Goal: Use online tool/utility: Utilize a website feature to perform a specific function

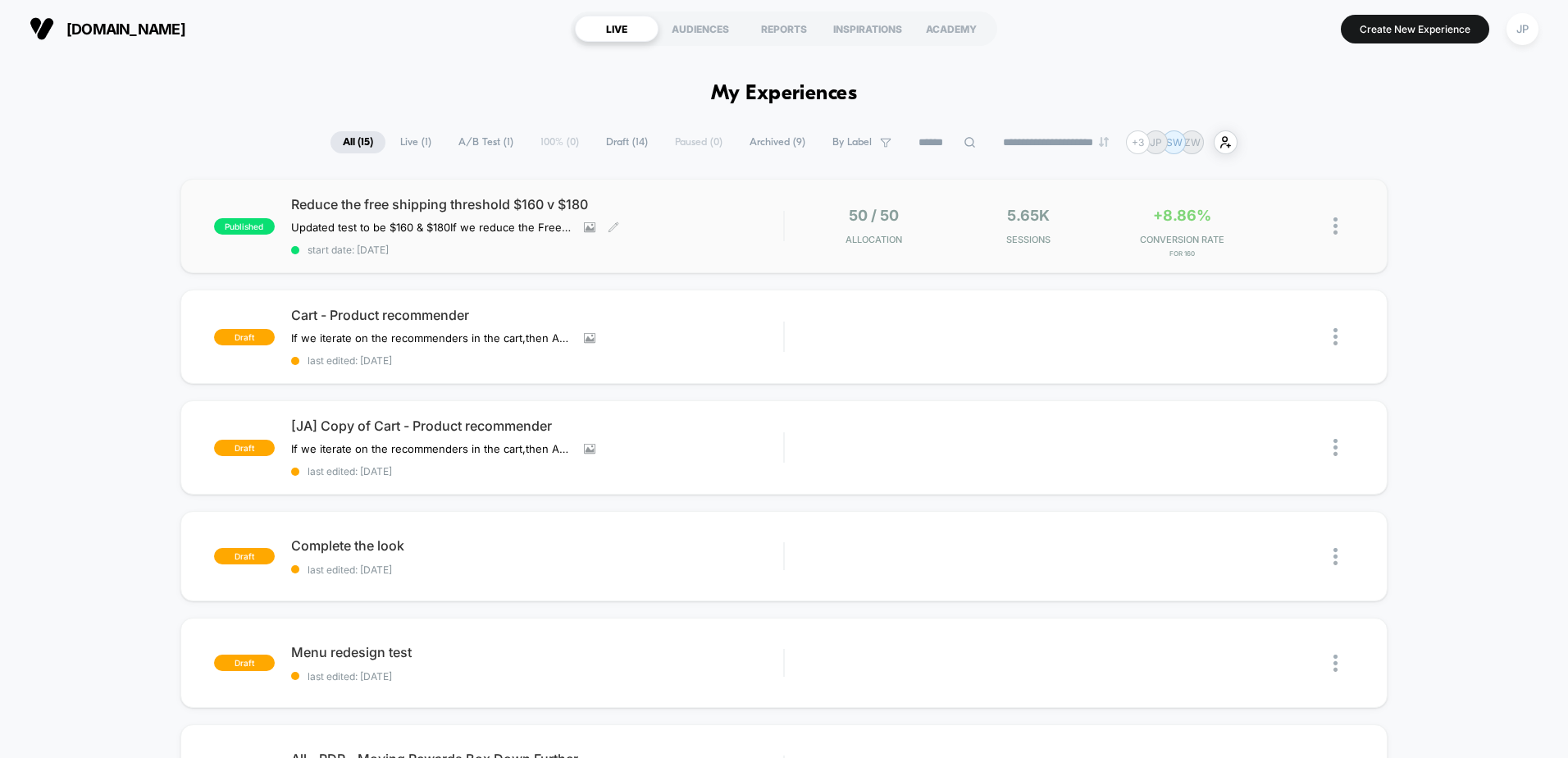
click at [382, 206] on span "Reduce the free shipping threshold $160 v $180" at bounding box center [537, 205] width 492 height 17
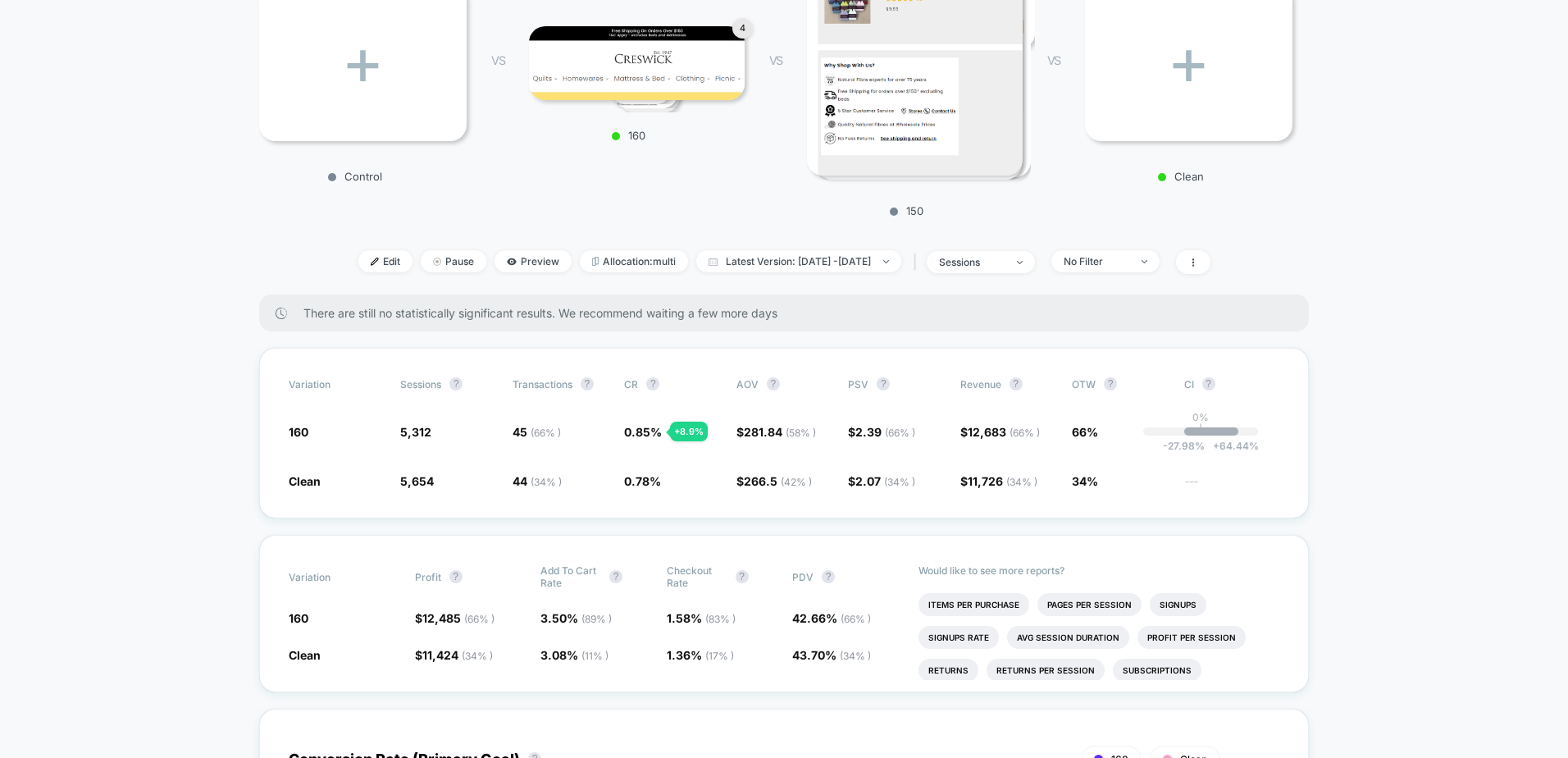
scroll to position [328, 0]
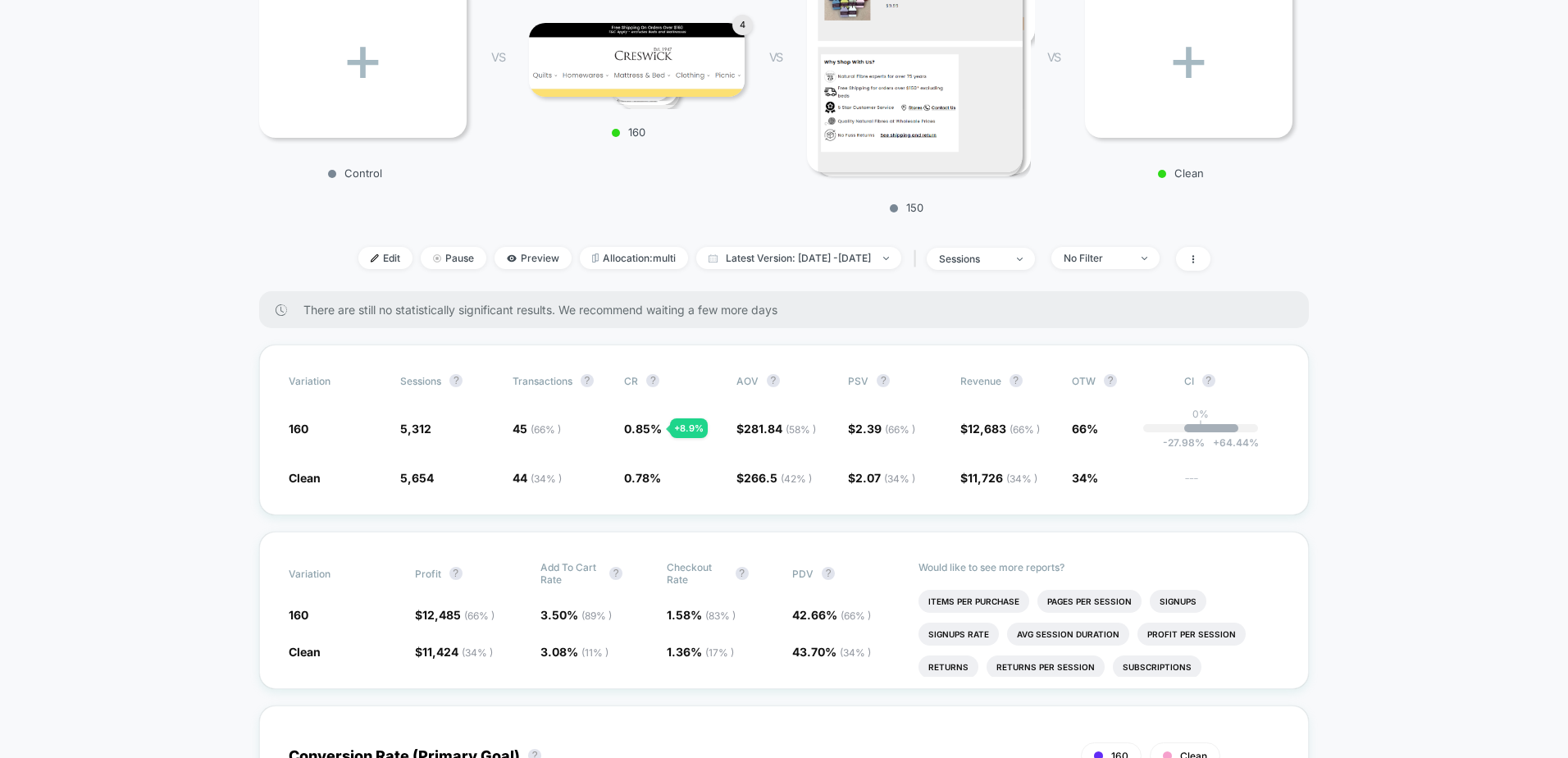
click at [817, 249] on span "Latest Version: [DATE] - [DATE]" at bounding box center [798, 258] width 205 height 22
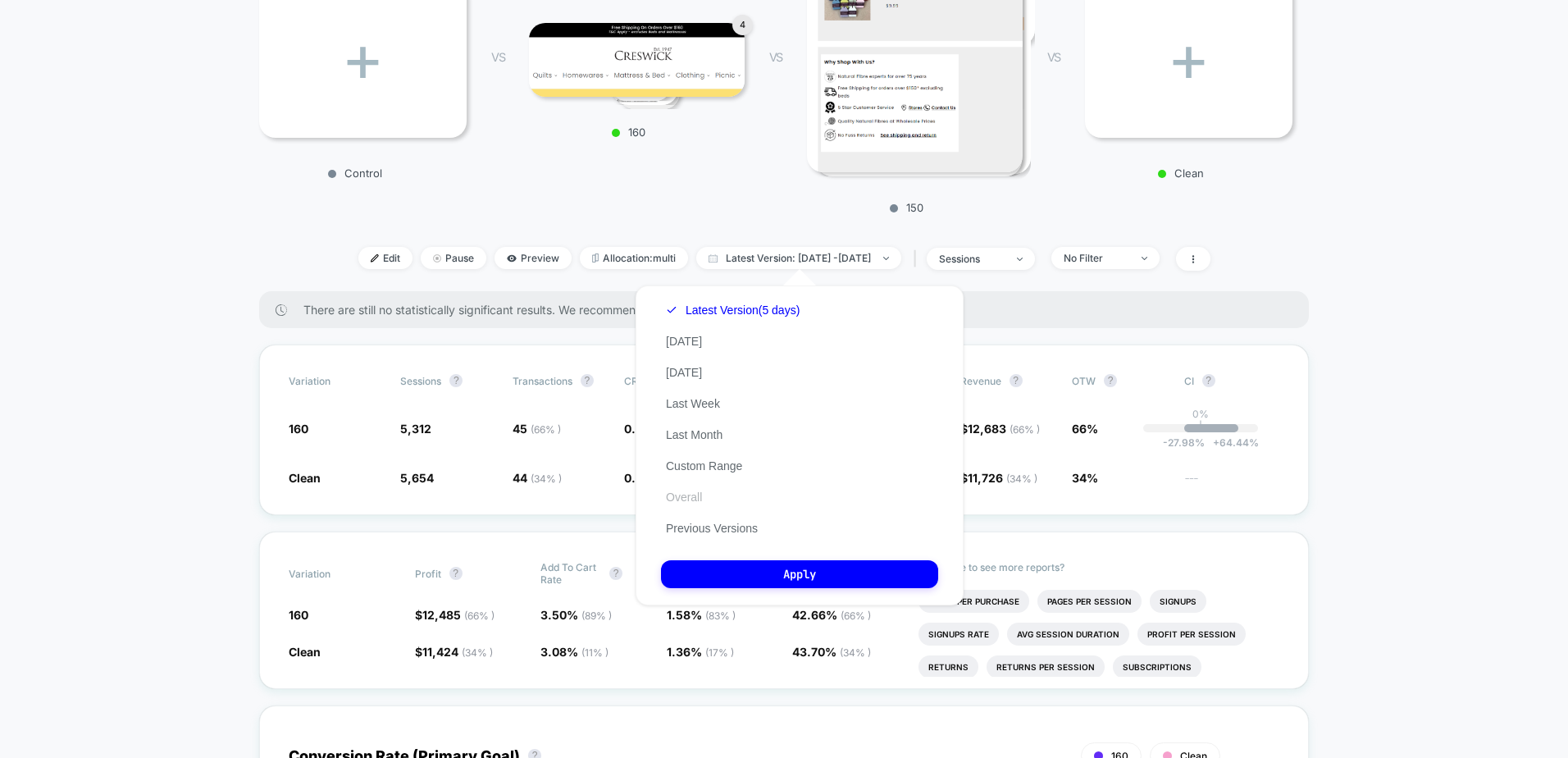
click at [692, 494] on button "Overall" at bounding box center [684, 496] width 46 height 15
click at [750, 572] on button "Apply" at bounding box center [799, 574] width 277 height 28
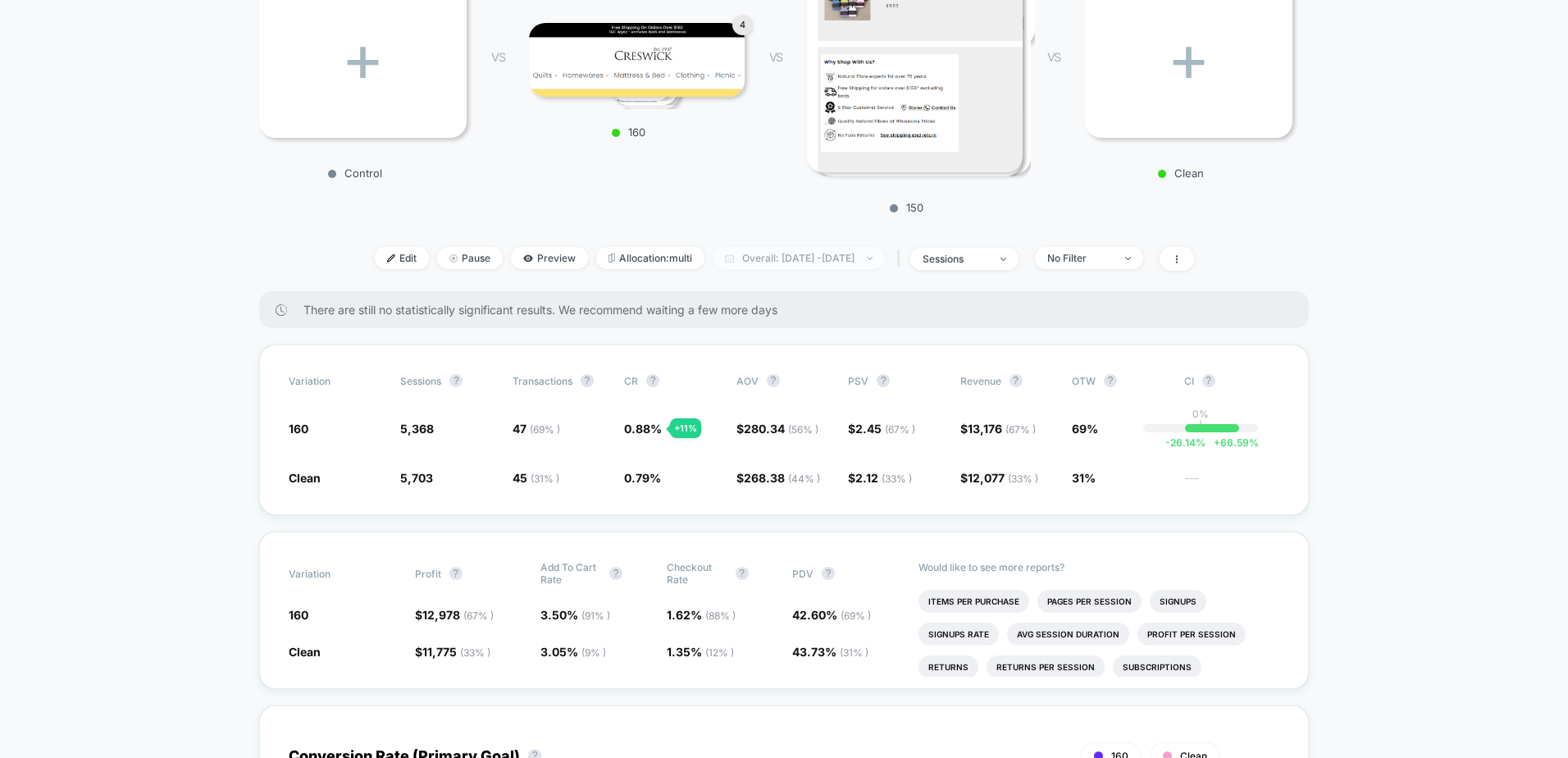
click at [789, 252] on span "Overall: [DATE] - [DATE]" at bounding box center [799, 258] width 172 height 22
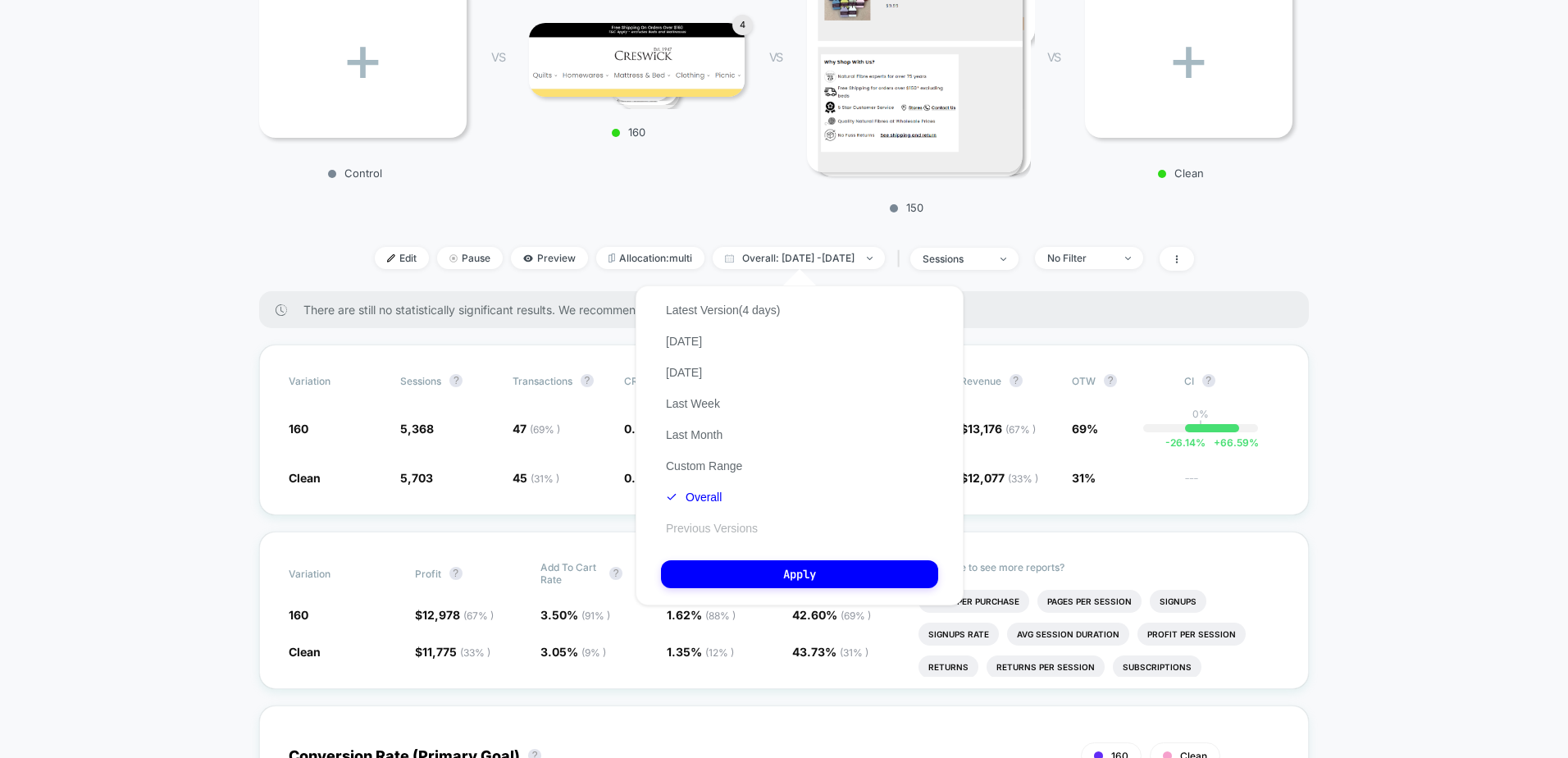
click at [727, 526] on button "Previous Versions" at bounding box center [711, 528] width 102 height 15
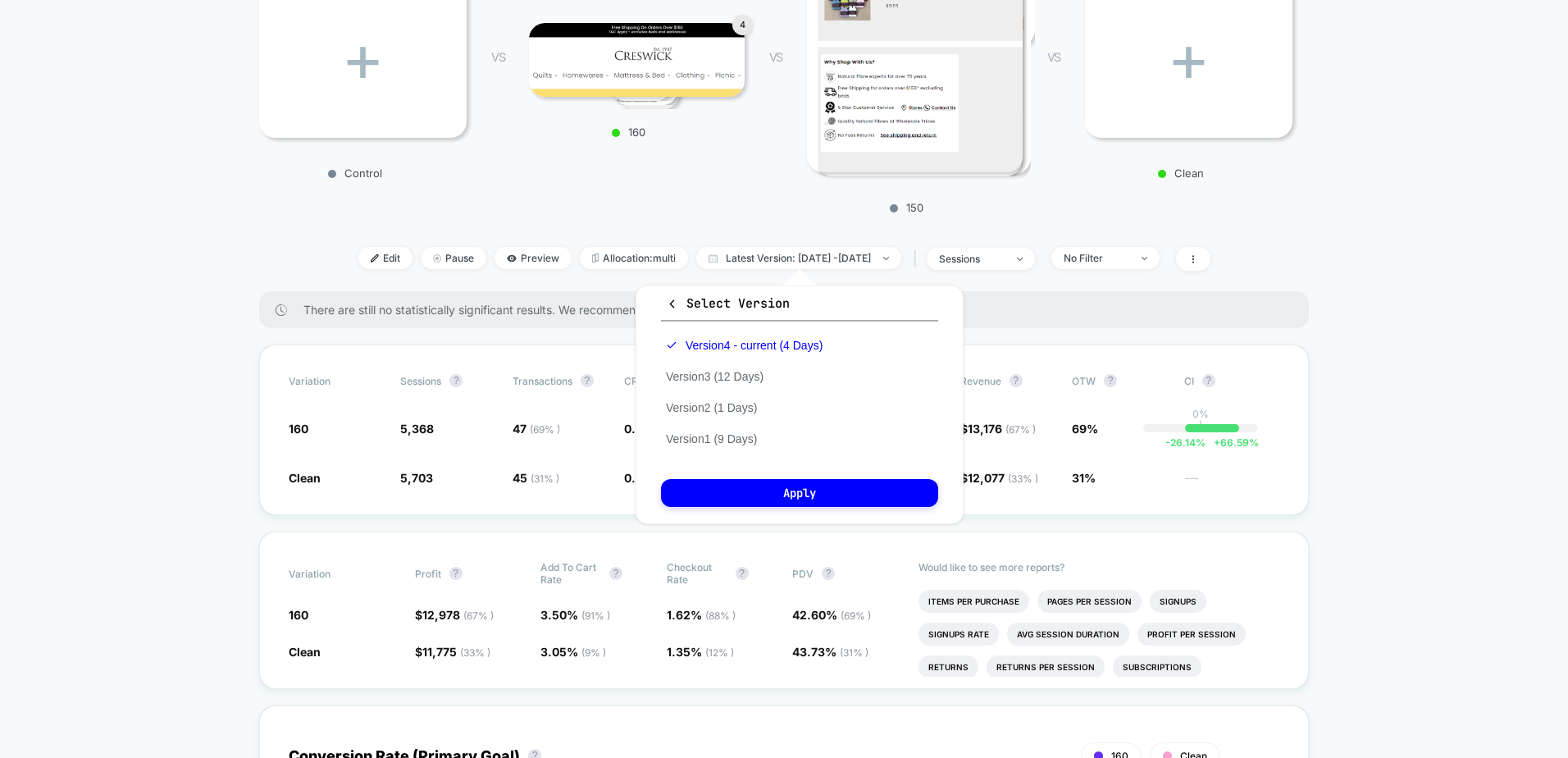
click at [696, 446] on div "Version 4 - current (4 Days) Version 3 (12 Days) Version 2 (1 Days) Version 1 (…" at bounding box center [743, 392] width 166 height 125
click at [697, 442] on button "Version 1 (9 Days)" at bounding box center [711, 439] width 101 height 15
click at [716, 490] on button "Apply" at bounding box center [799, 493] width 277 height 28
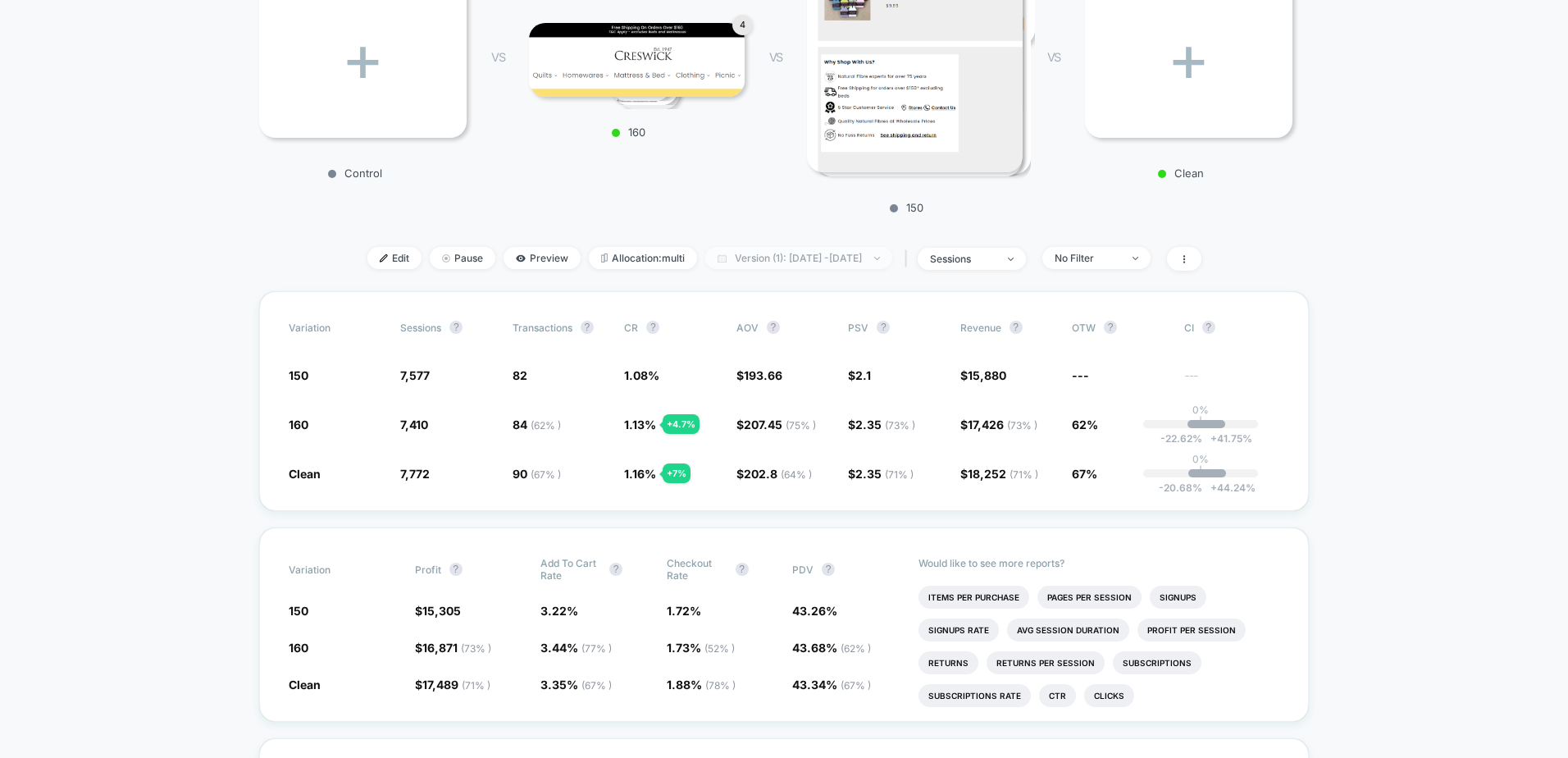
click at [777, 254] on span "Version (1): [DATE] - [DATE]" at bounding box center [799, 258] width 187 height 22
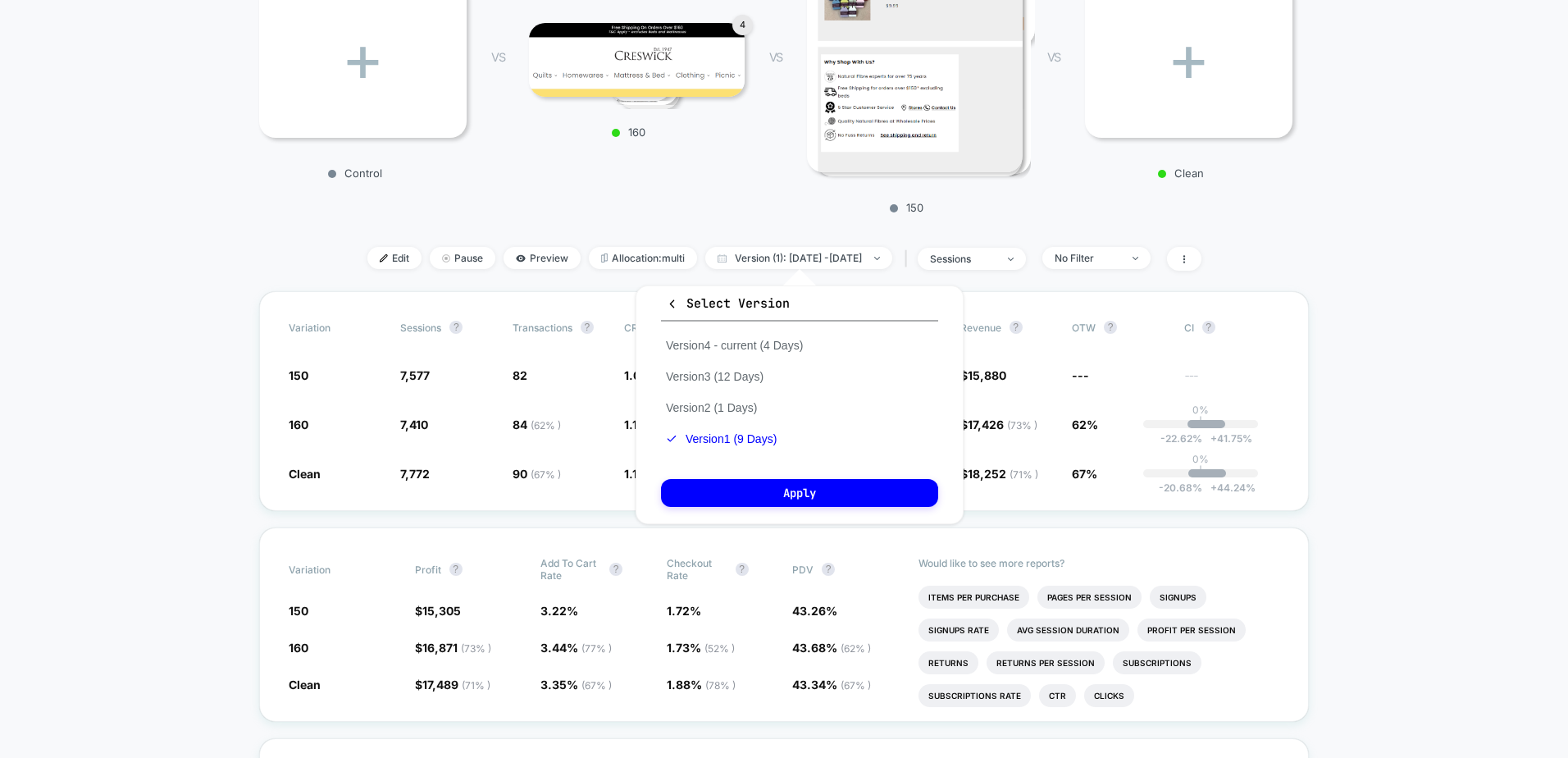
click at [665, 307] on button "Select Version" at bounding box center [799, 307] width 277 height 27
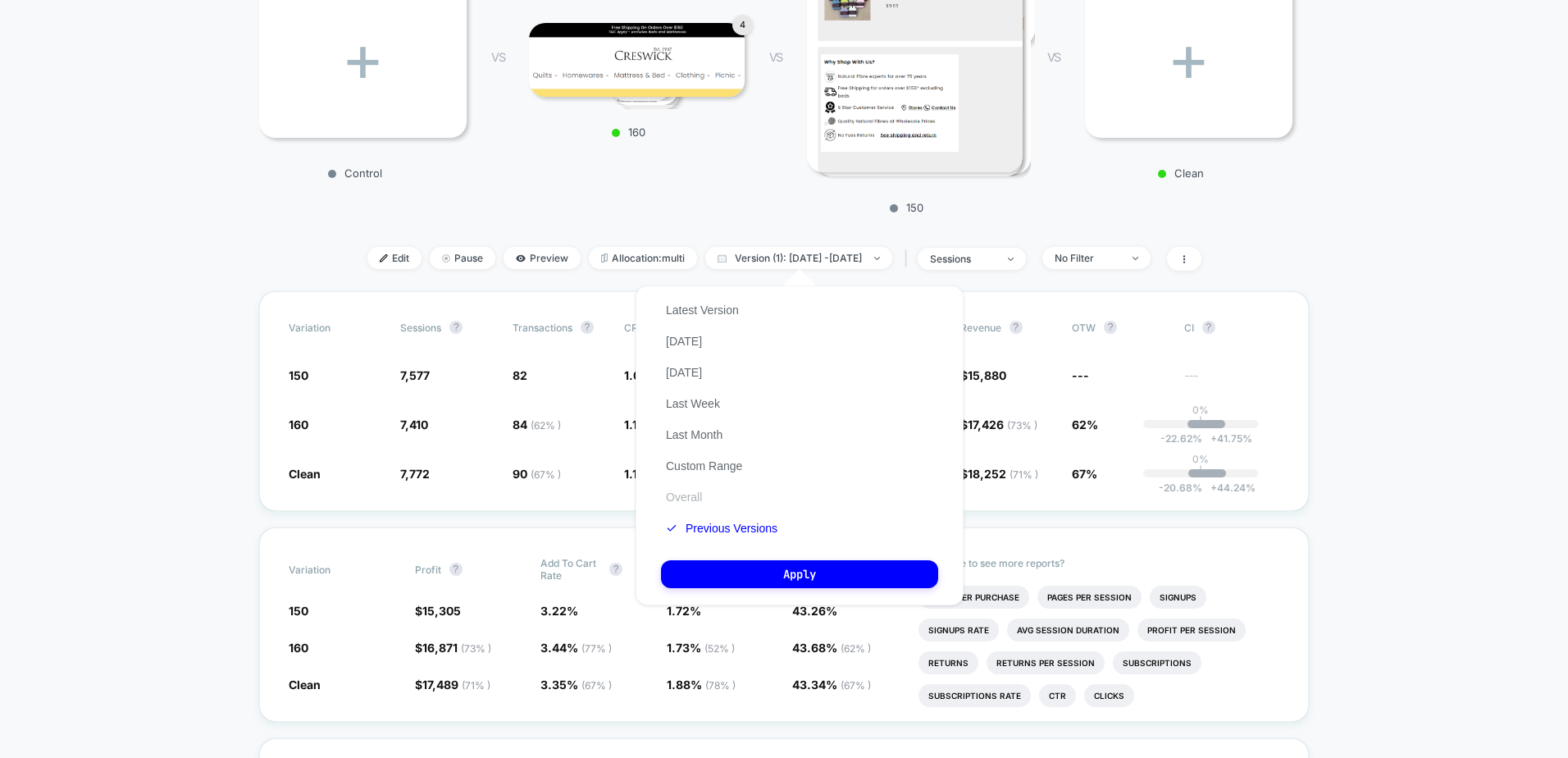
click at [682, 498] on button "Overall" at bounding box center [684, 496] width 46 height 15
click at [787, 570] on button "Apply" at bounding box center [799, 574] width 277 height 28
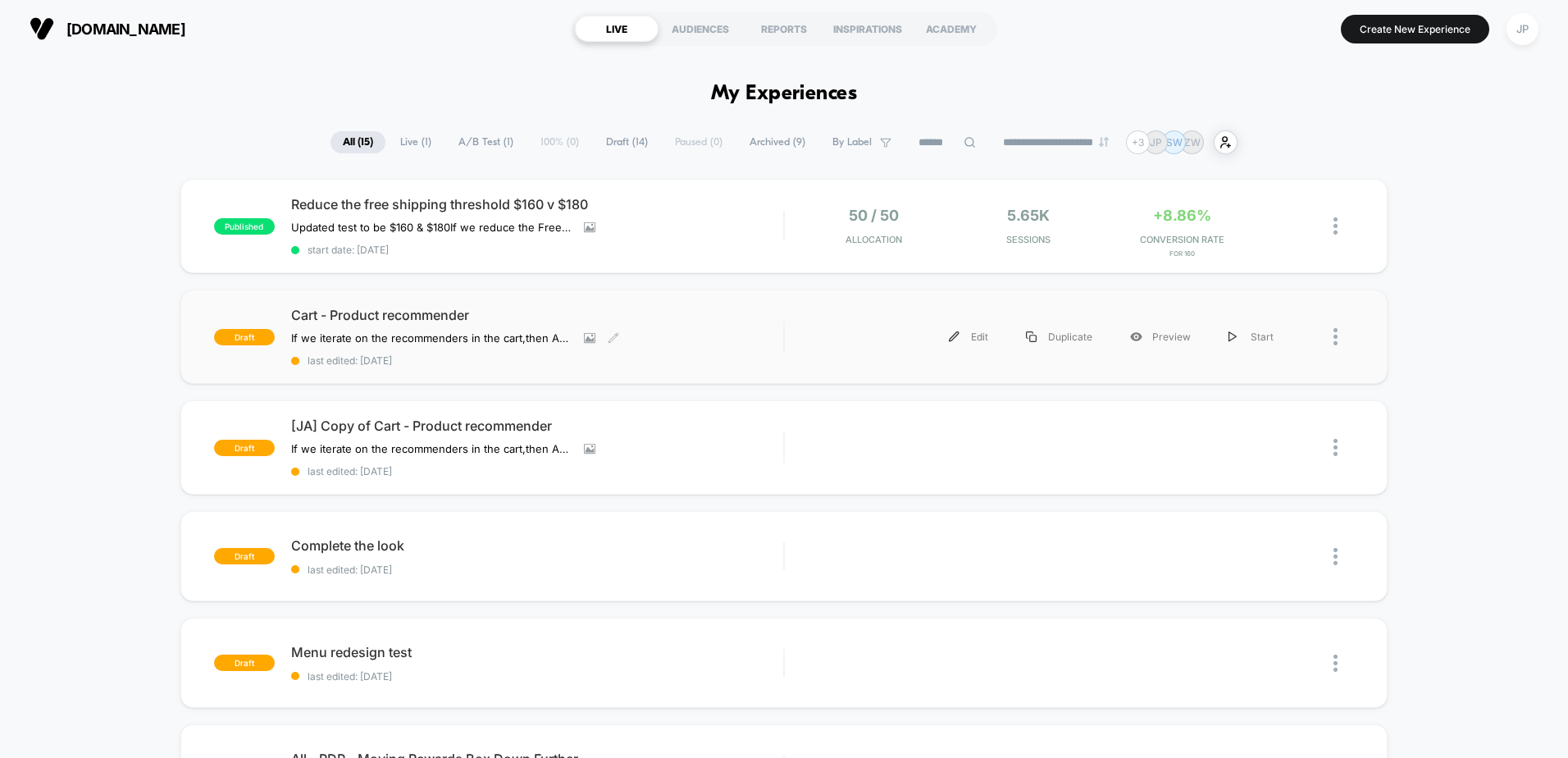
click at [782, 326] on div "Cart - Product recommender If we iterate on the recommenders in the cart , then…" at bounding box center [537, 336] width 492 height 60
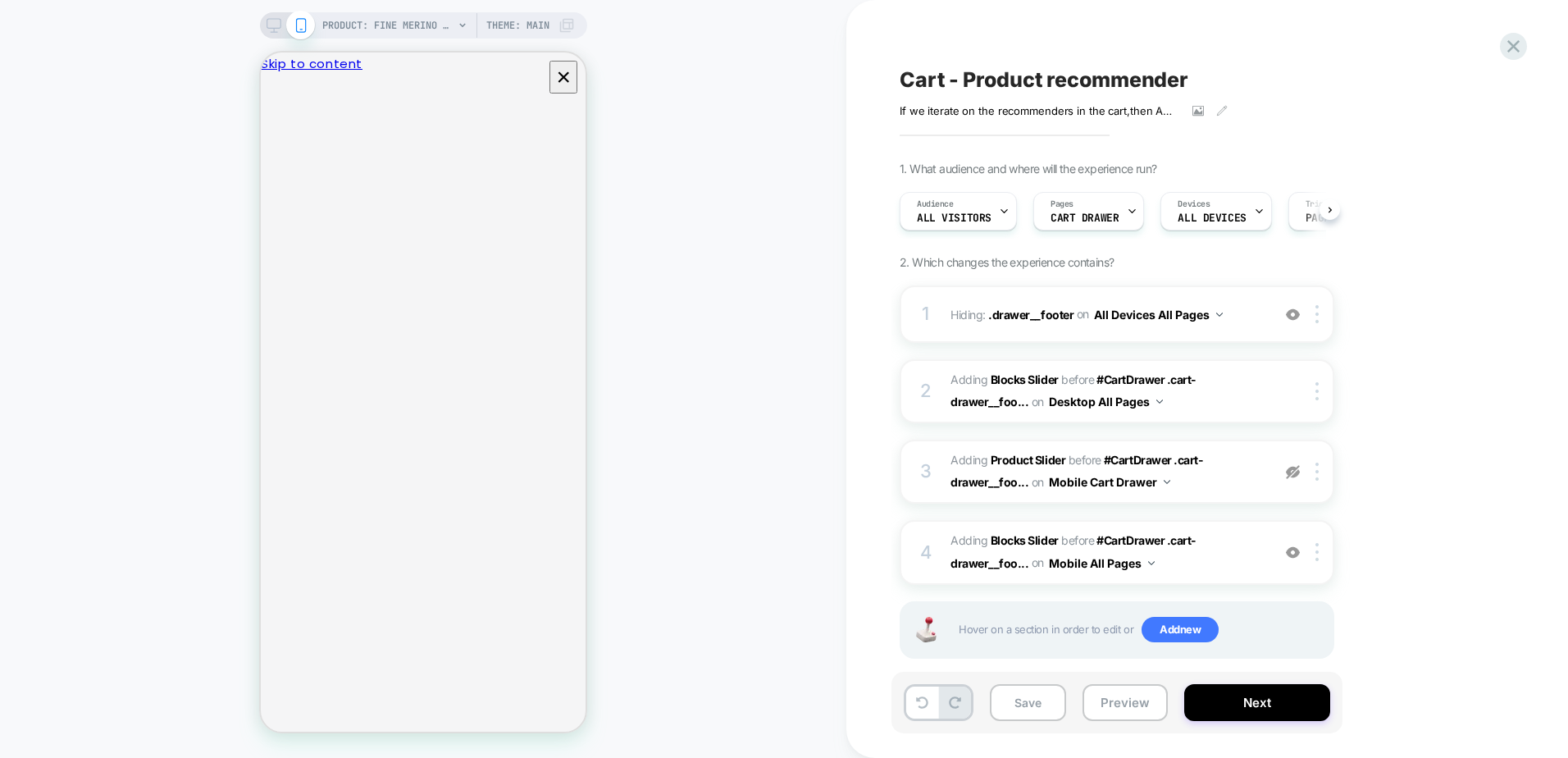
scroll to position [0, 1]
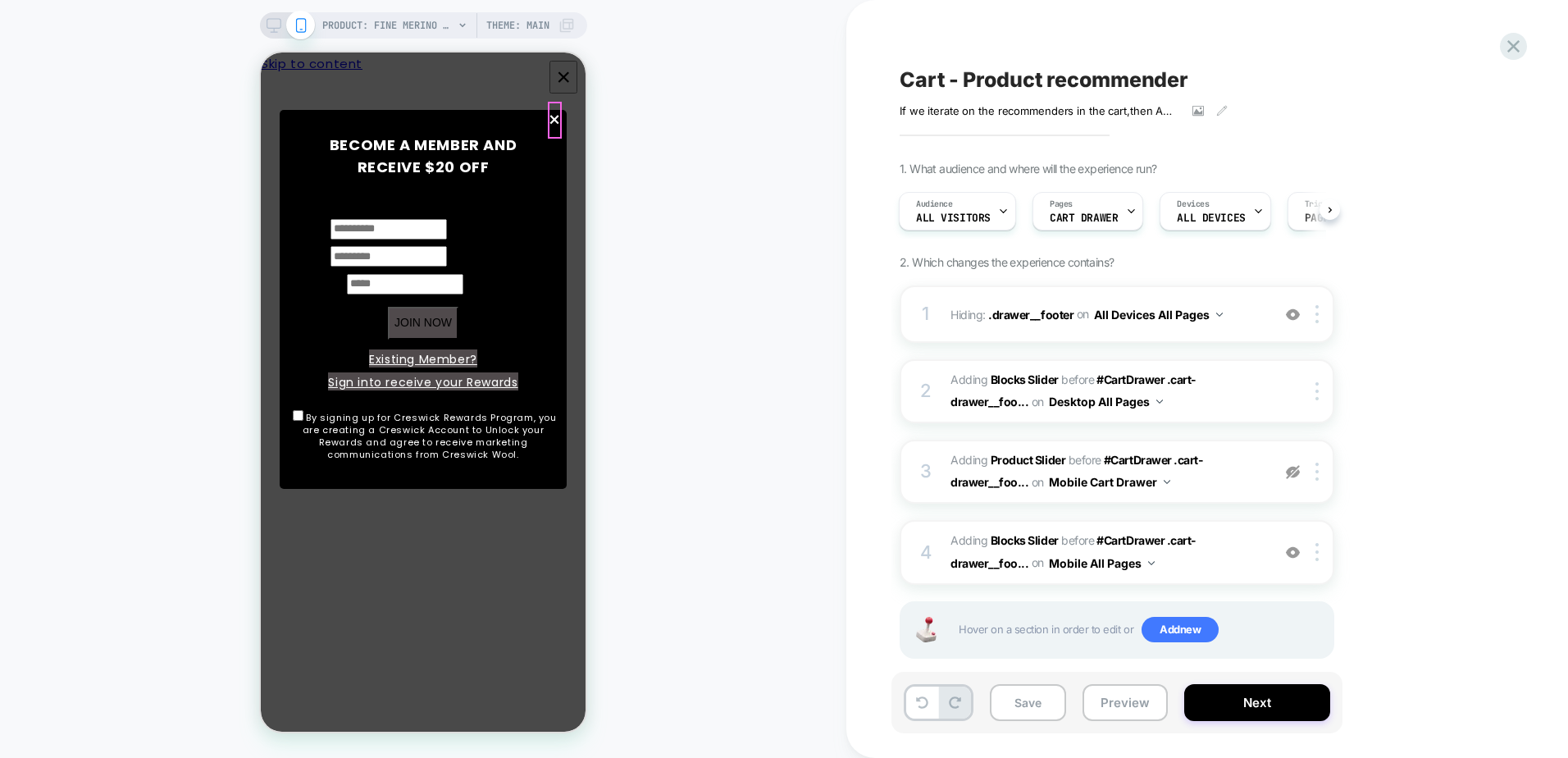
click at [551, 117] on span "×" at bounding box center [554, 120] width 14 height 37
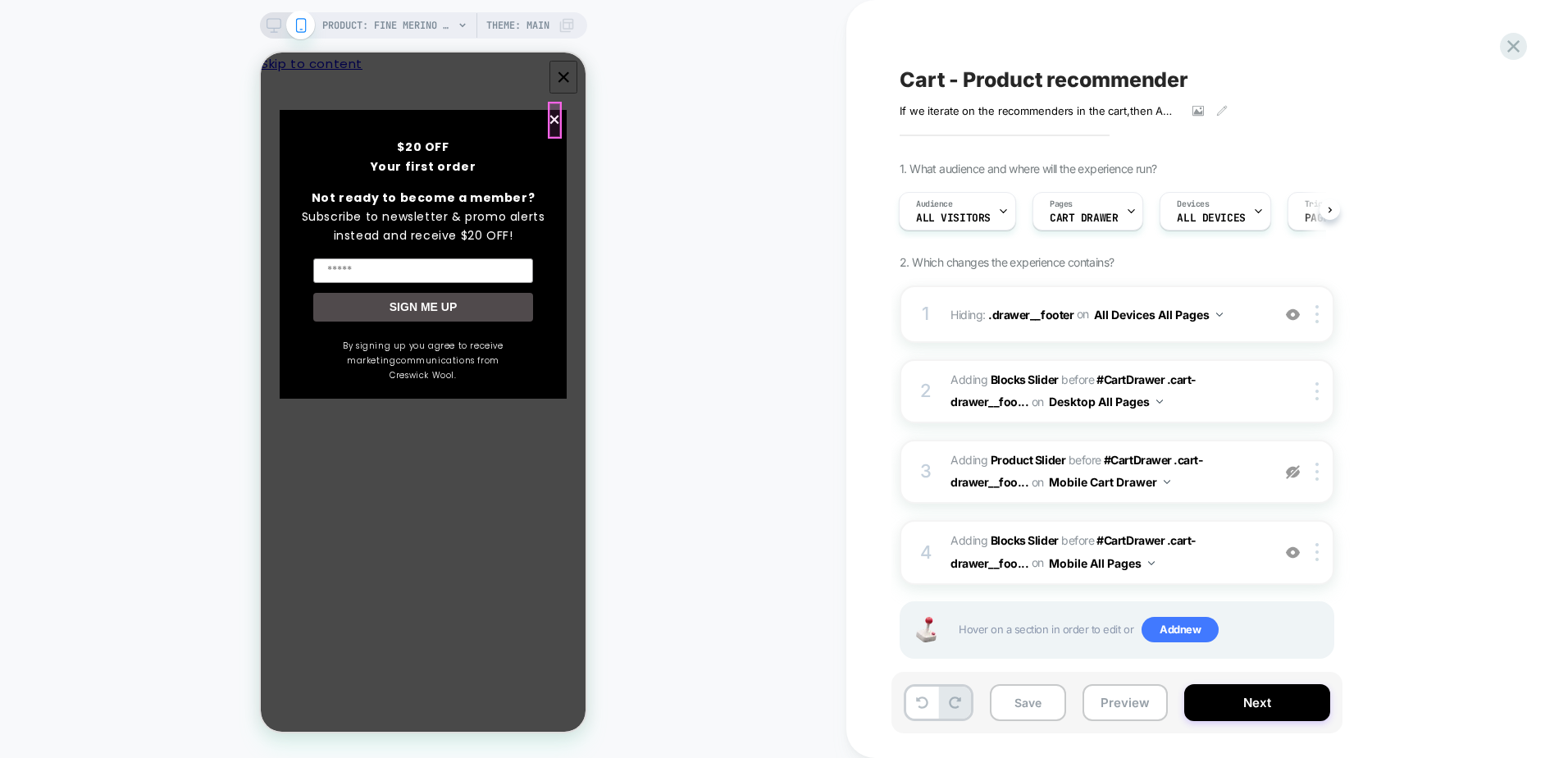
click at [551, 117] on span "×" at bounding box center [554, 120] width 14 height 37
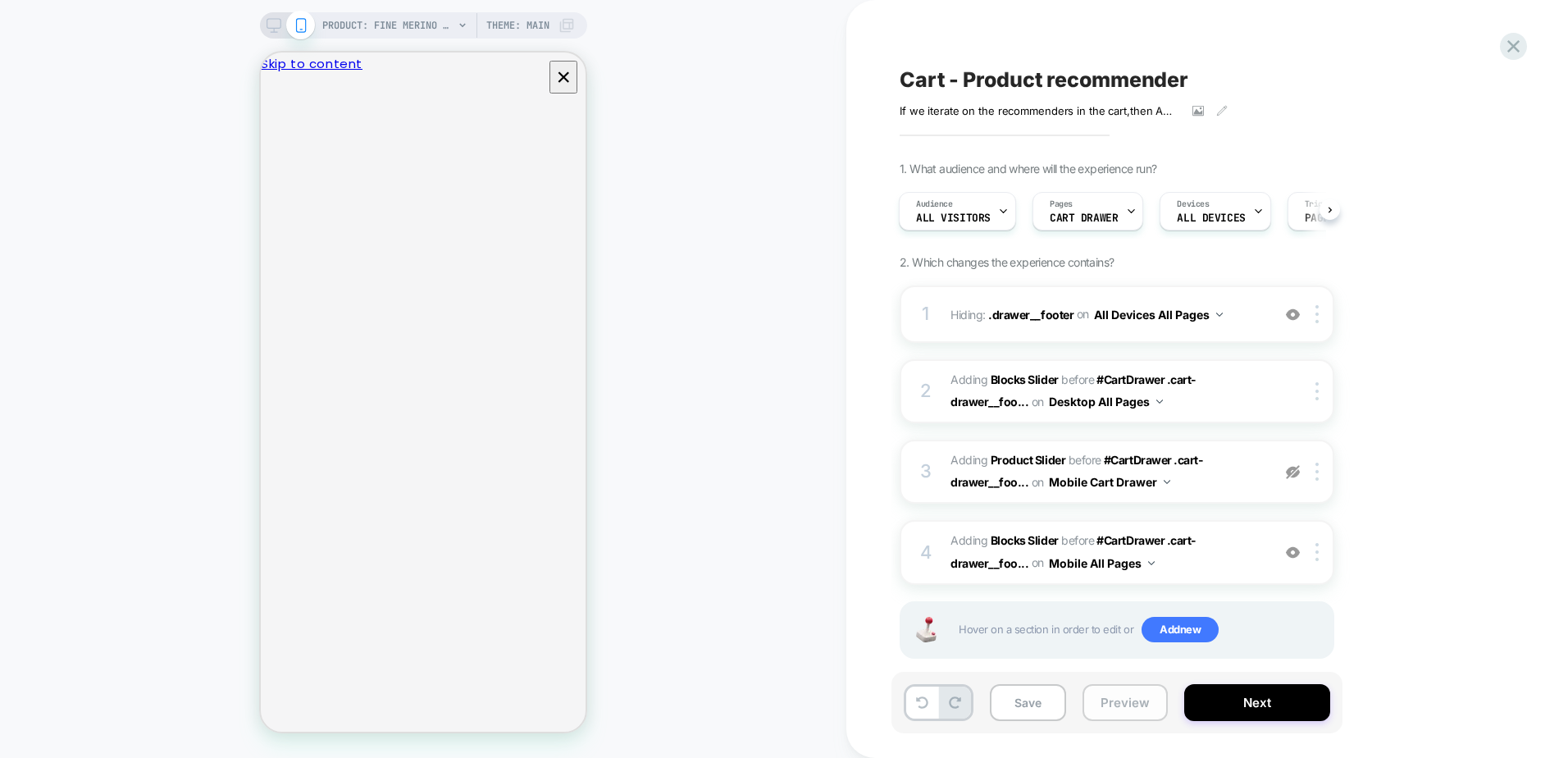
click at [1118, 711] on button "Preview" at bounding box center [1125, 702] width 85 height 37
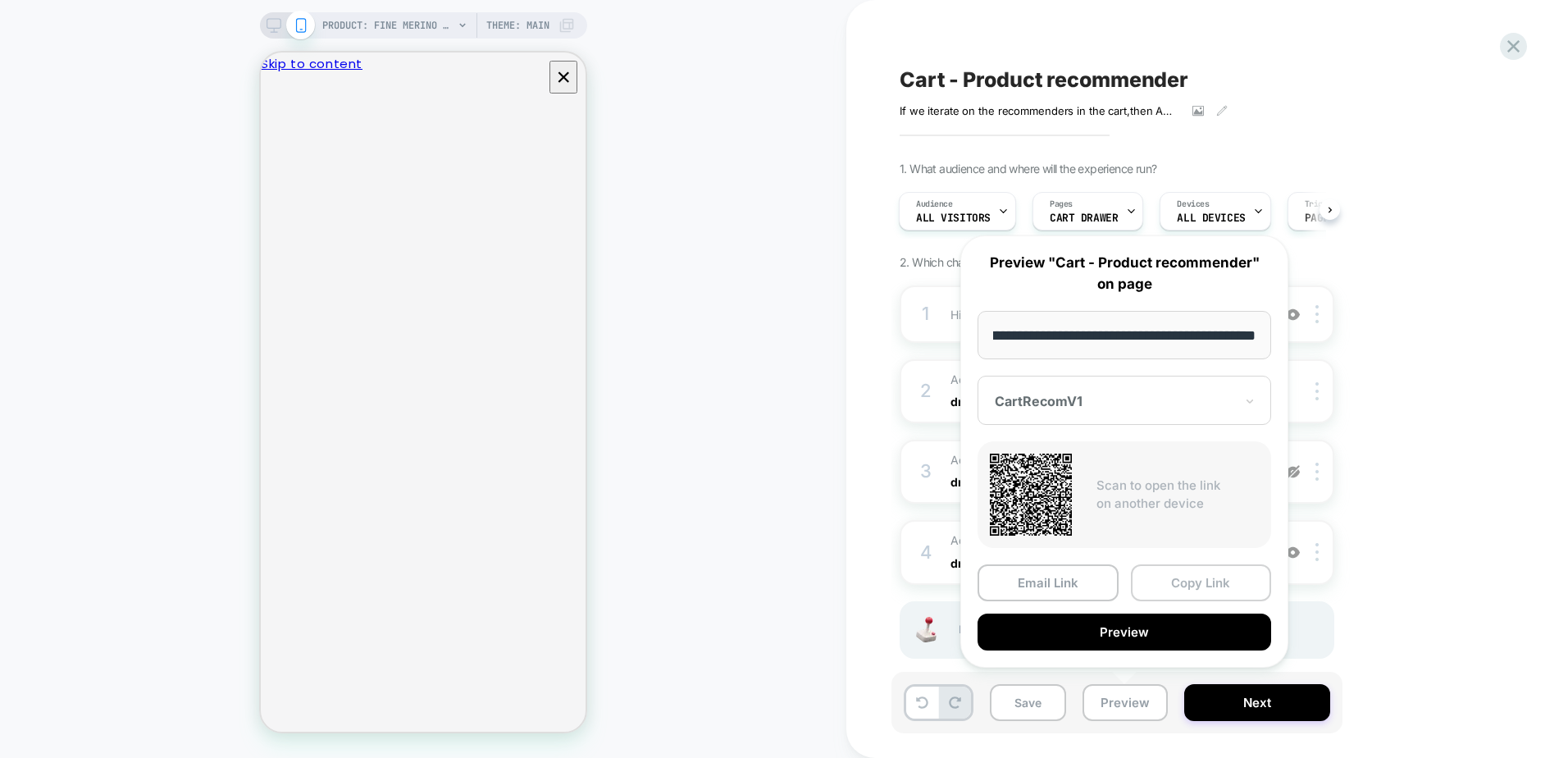
scroll to position [0, 0]
click at [1172, 580] on button "Copy Link" at bounding box center [1201, 583] width 141 height 37
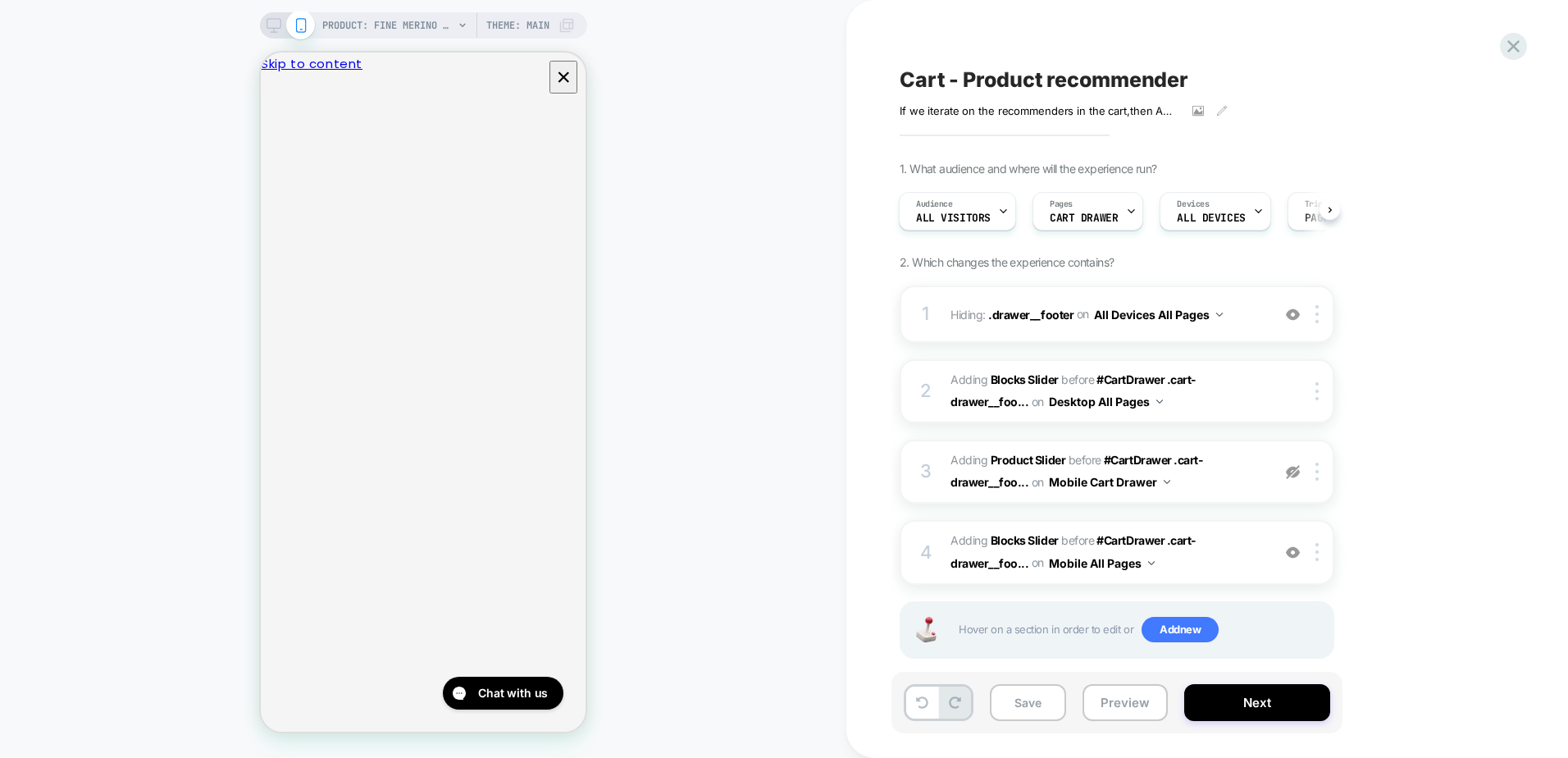
click at [269, 19] on rect at bounding box center [272, 24] width 14 height 9
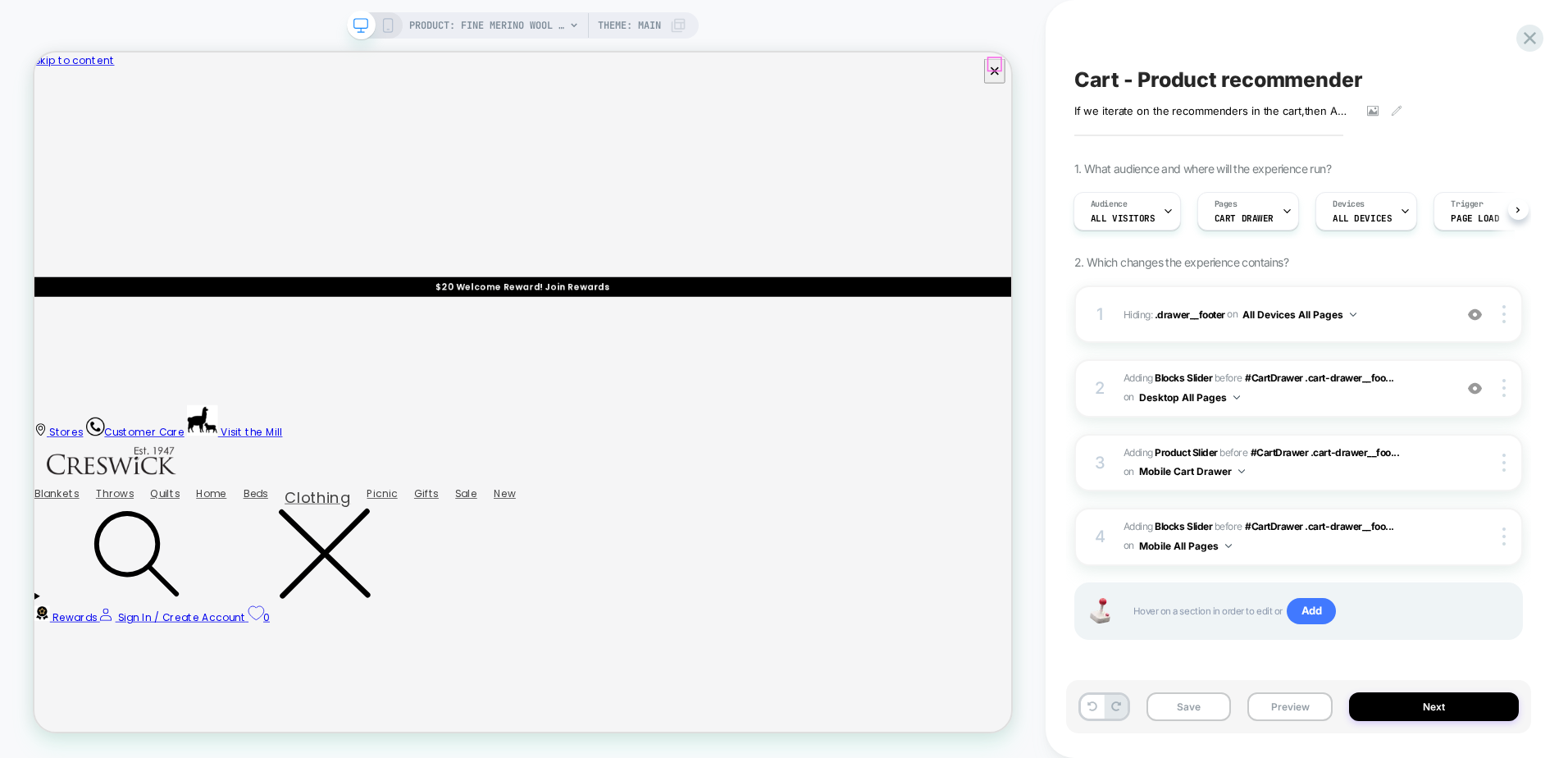
click at [41, 150] on icon "Close" at bounding box center [41, 150] width 0 height 0
